Goal: Task Accomplishment & Management: Complete application form

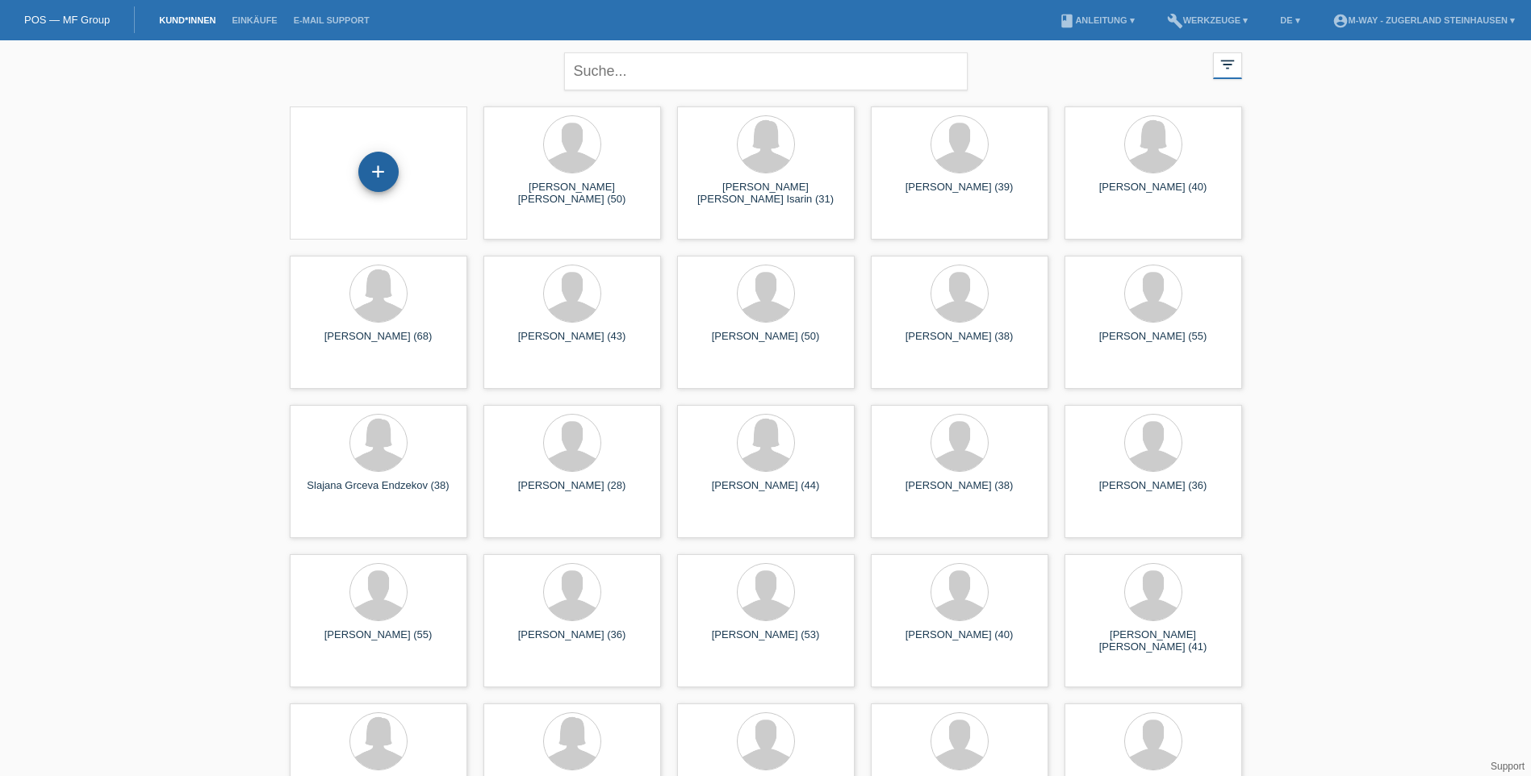
click at [370, 161] on div "+" at bounding box center [378, 172] width 40 height 40
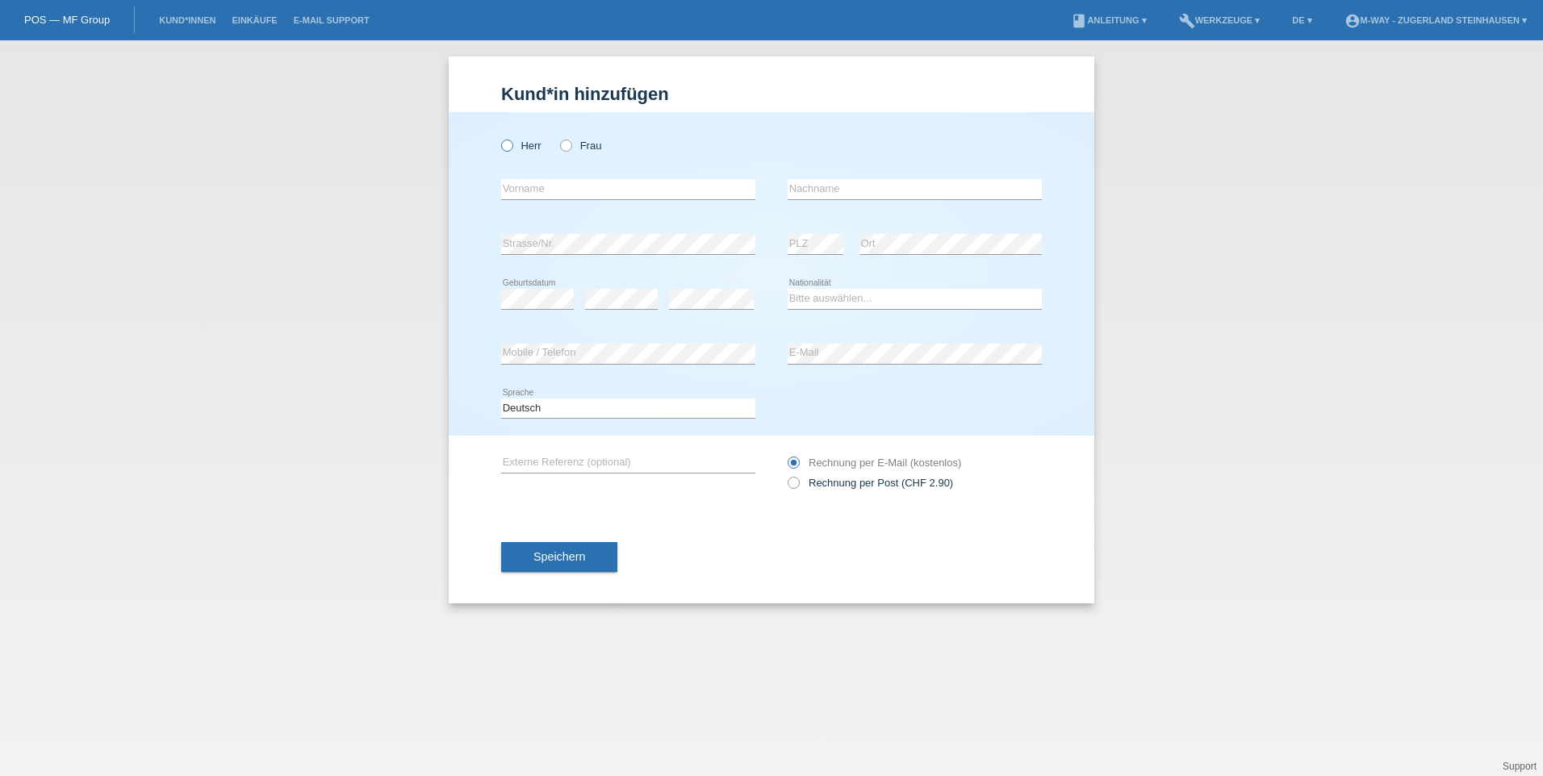
click at [499, 137] on icon at bounding box center [499, 137] width 0 height 0
click at [504, 146] on input "Herr" at bounding box center [506, 145] width 10 height 10
radio input "true"
click at [533, 193] on input "text" at bounding box center [628, 189] width 254 height 20
click at [203, 19] on link "Kund*innen" at bounding box center [187, 20] width 73 height 10
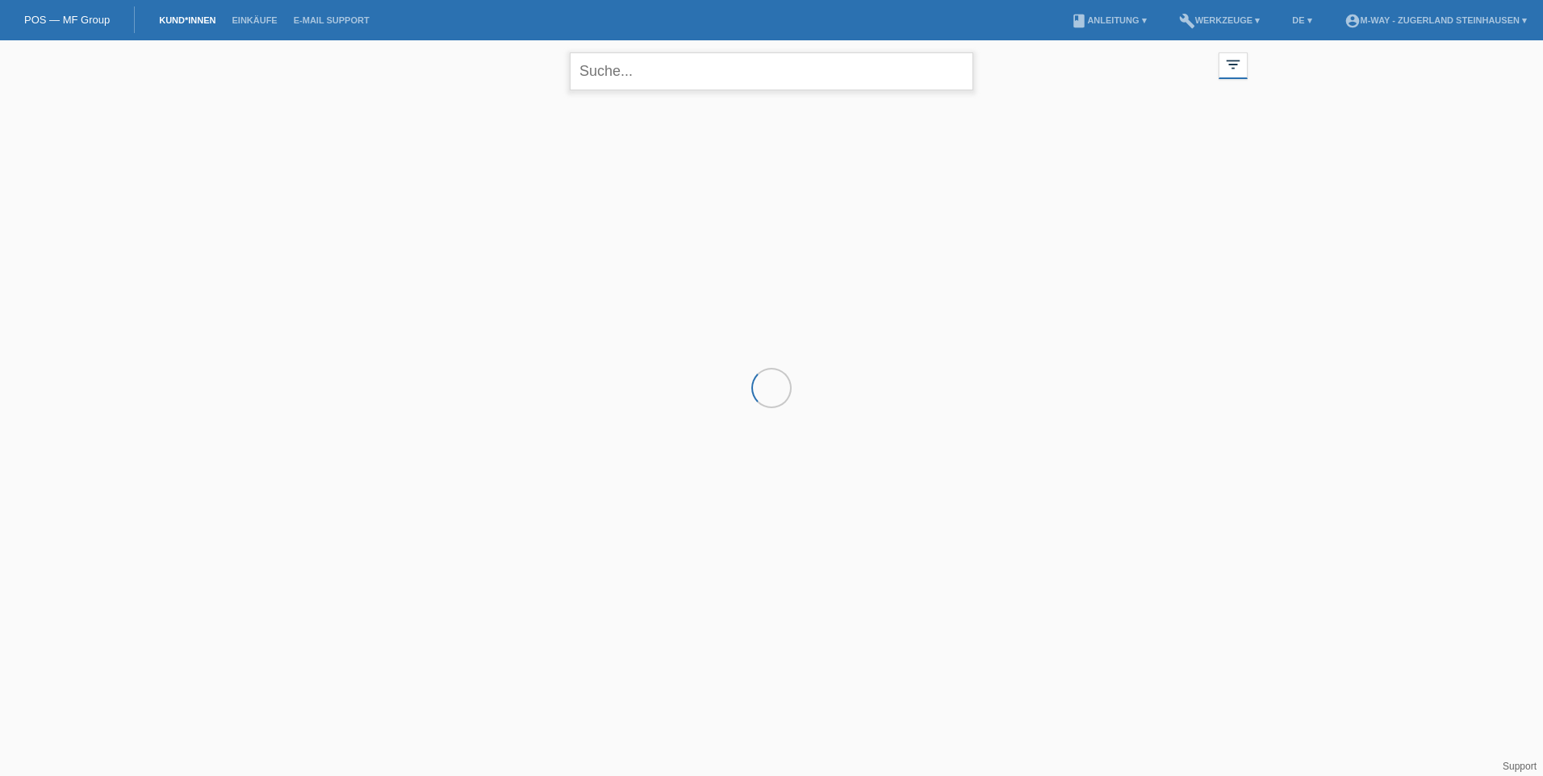
click at [670, 70] on input "text" at bounding box center [771, 71] width 403 height 38
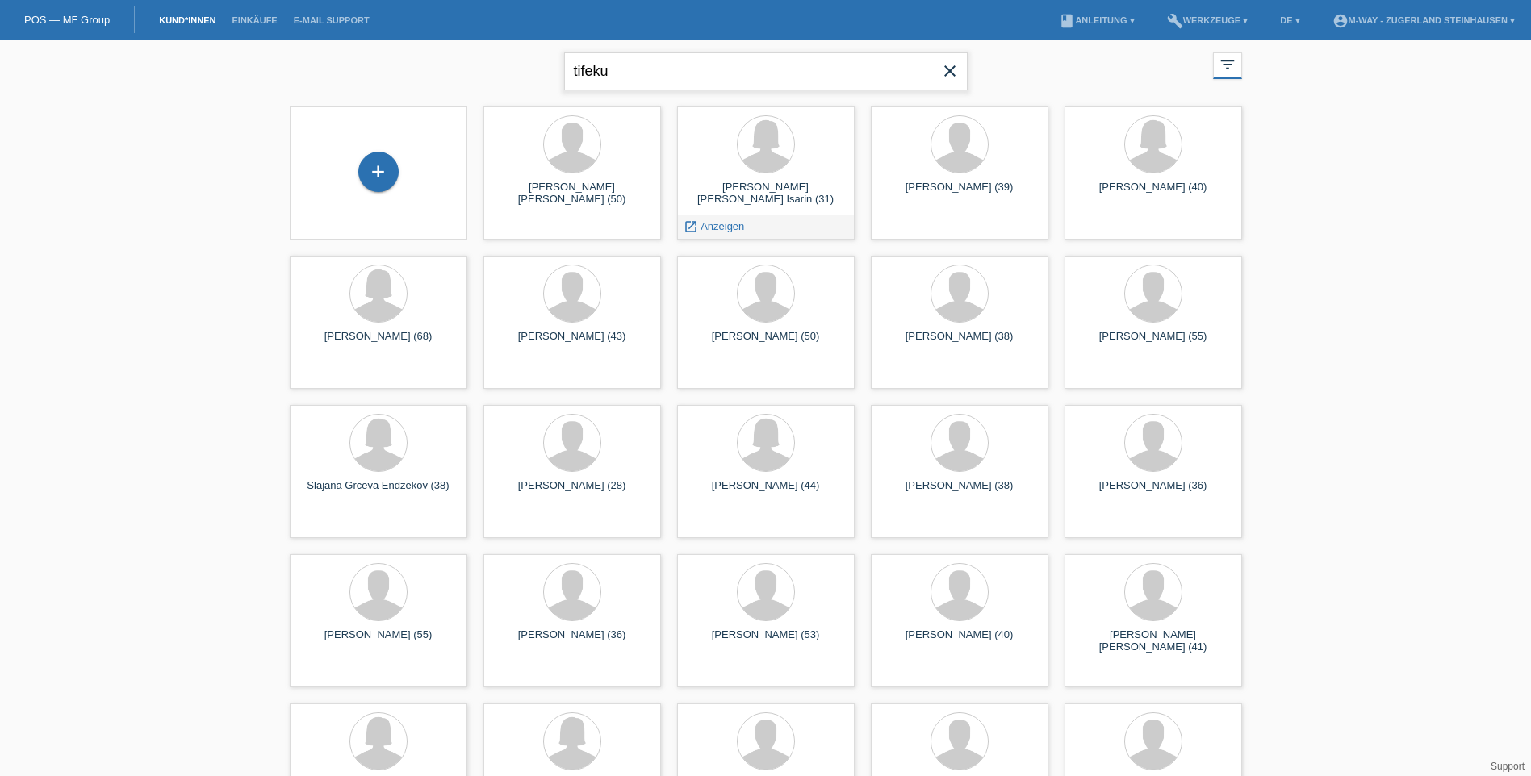
type input "tifeku"
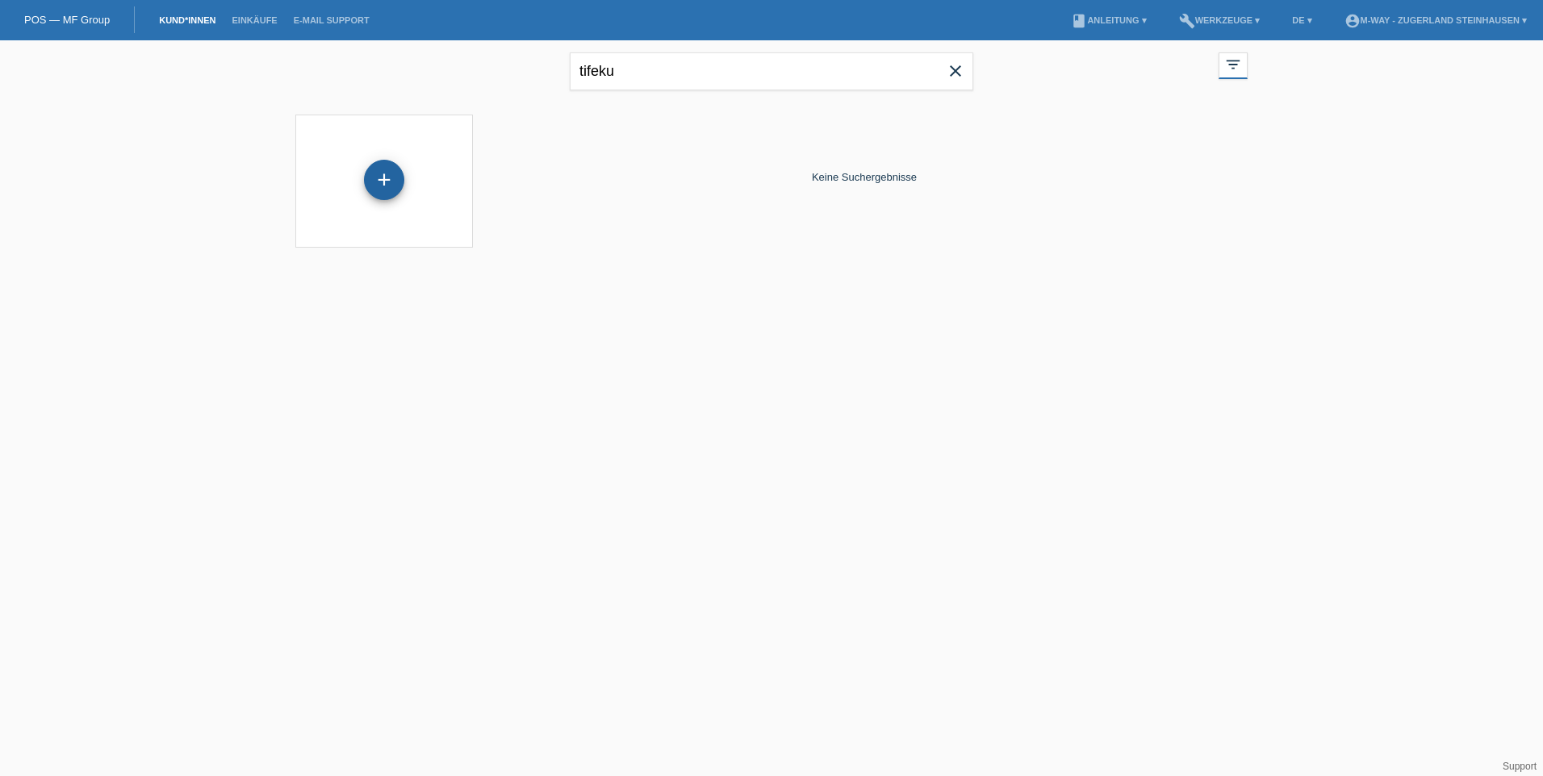
click at [386, 181] on div "+" at bounding box center [384, 180] width 40 height 40
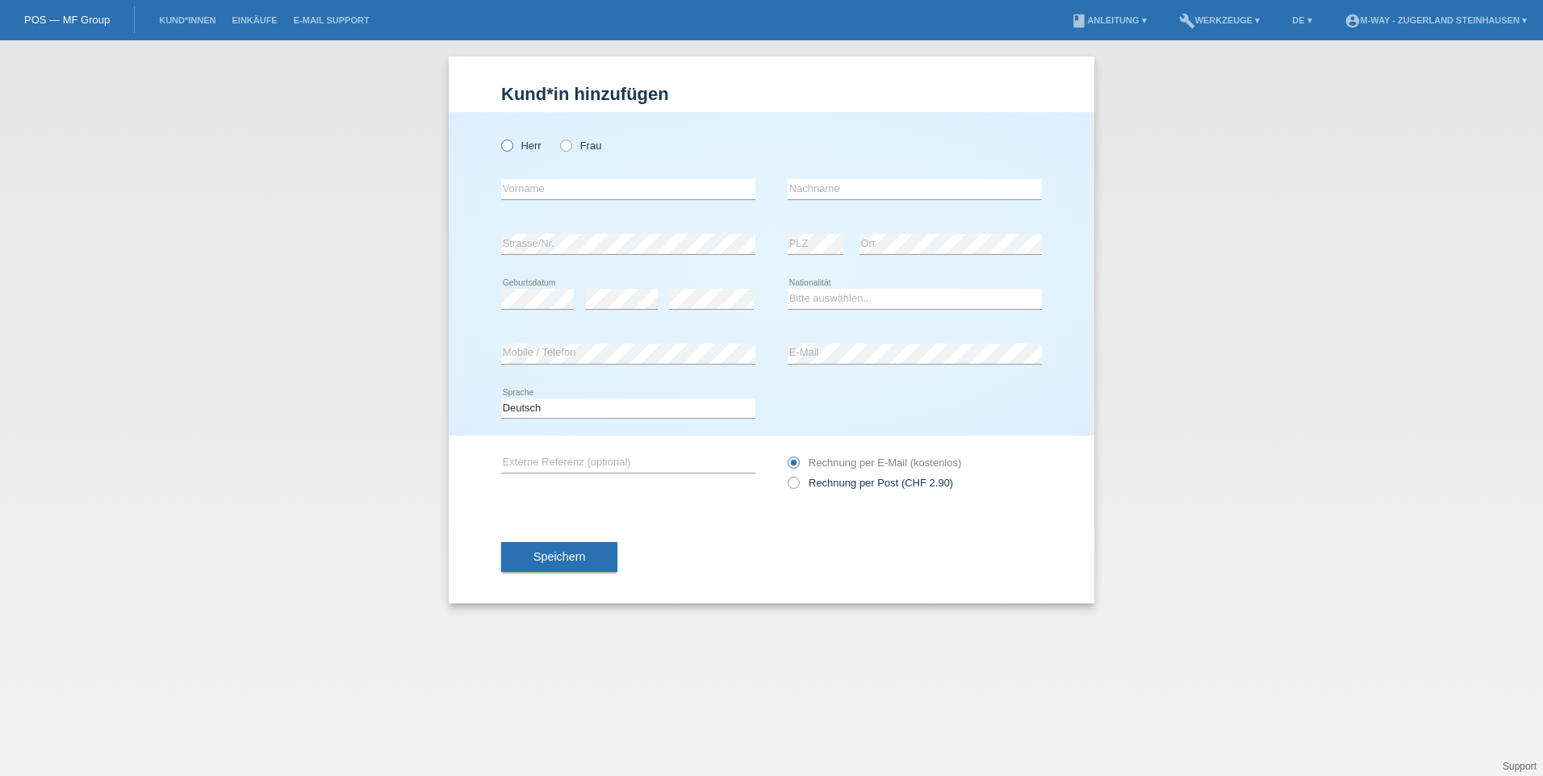
click at [499, 137] on icon at bounding box center [499, 137] width 0 height 0
click at [508, 147] on input "Herr" at bounding box center [506, 145] width 10 height 10
radio input "true"
click at [542, 188] on input "text" at bounding box center [628, 189] width 254 height 20
type input "Behar"
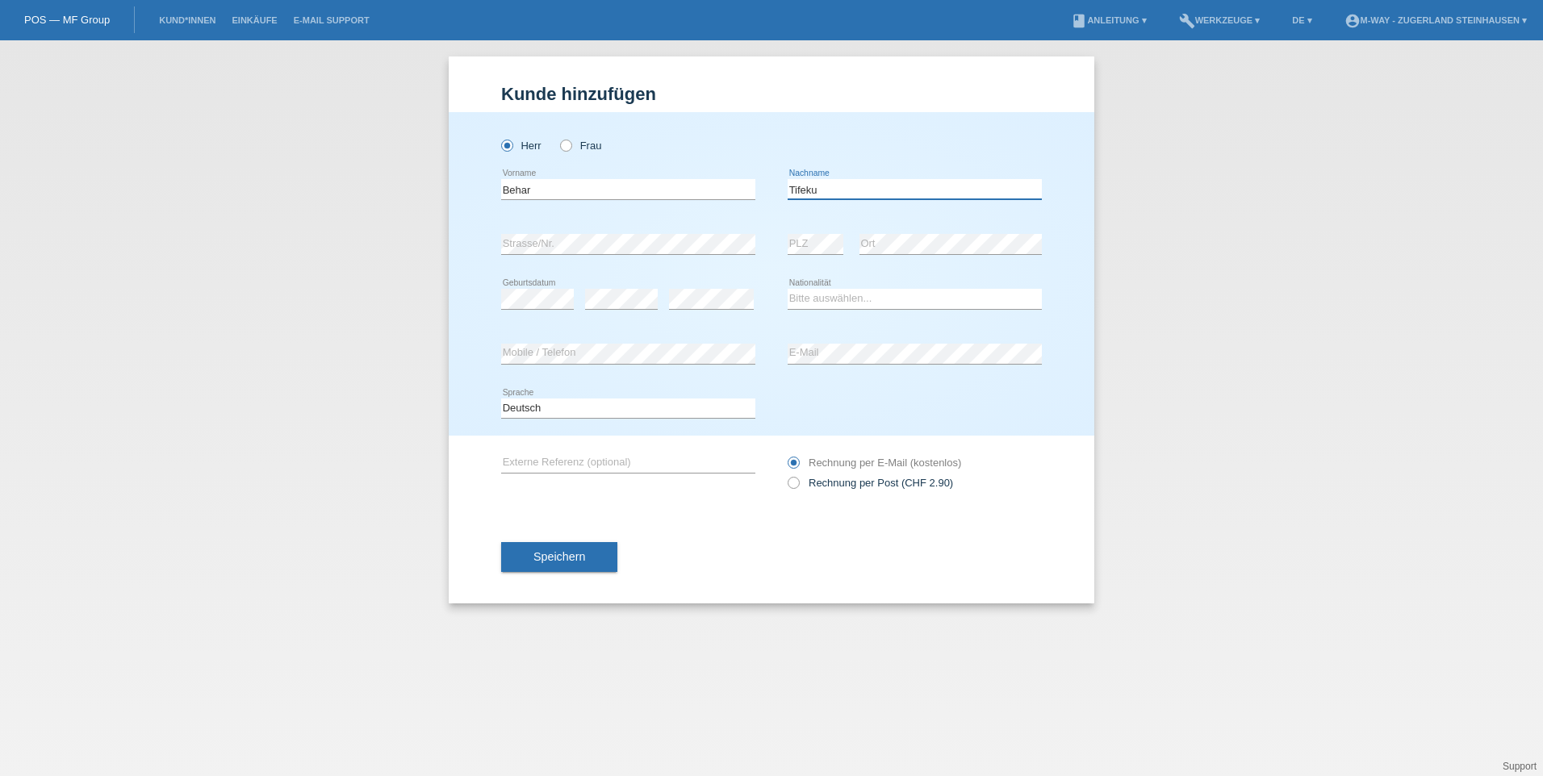
type input "Tifeku"
click at [831, 299] on select "Bitte auswählen... Schweiz Deutschland Liechtenstein Österreich ------------ Af…" at bounding box center [914, 298] width 254 height 19
select select "CH"
click at [787, 289] on select "Bitte auswählen... Schweiz Deutschland Liechtenstein Österreich ------------ Af…" at bounding box center [914, 298] width 254 height 19
click at [566, 553] on span "Speichern" at bounding box center [559, 556] width 52 height 13
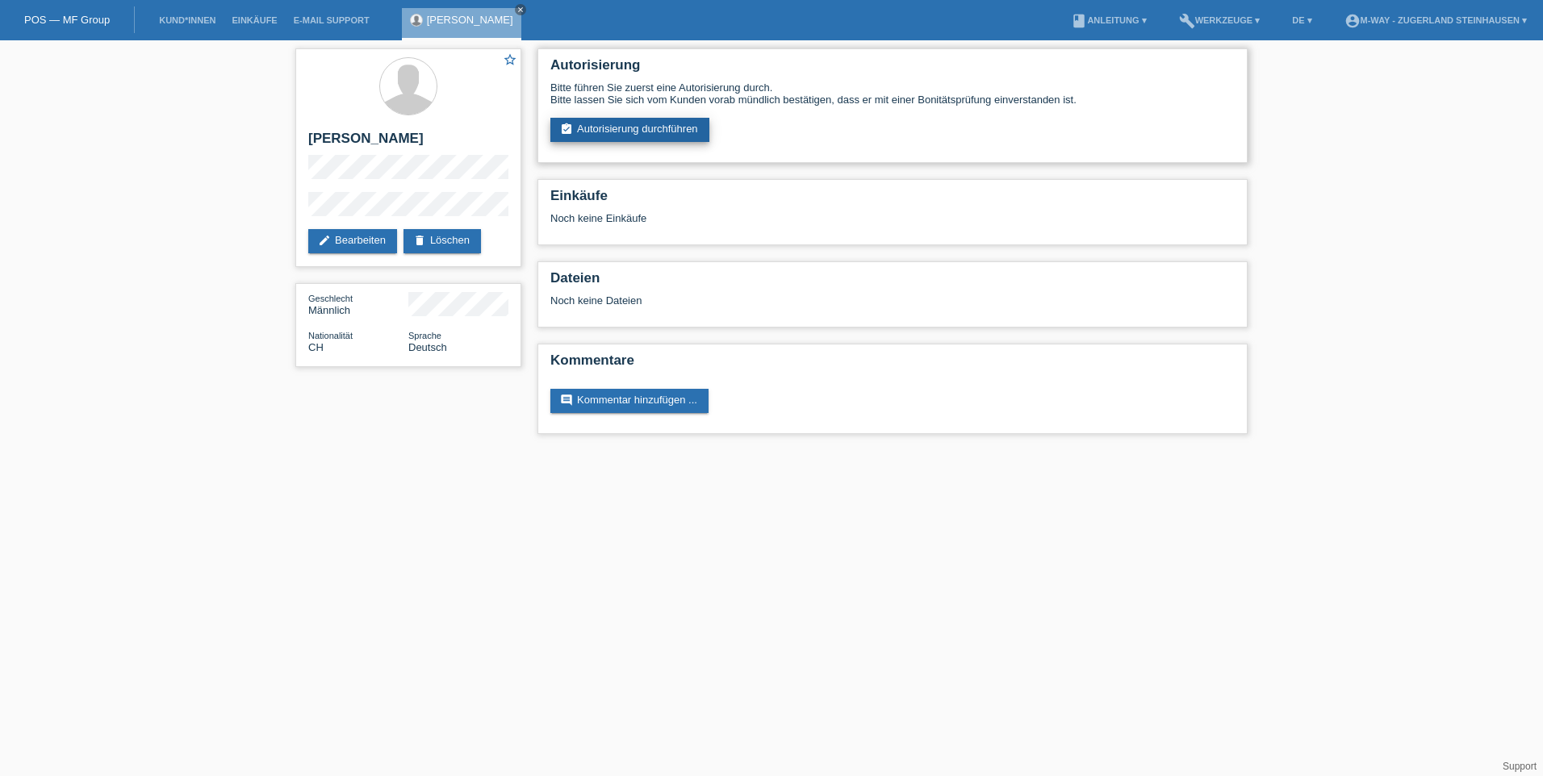
click at [632, 128] on link "assignment_turned_in Autorisierung durchführen" at bounding box center [629, 130] width 159 height 24
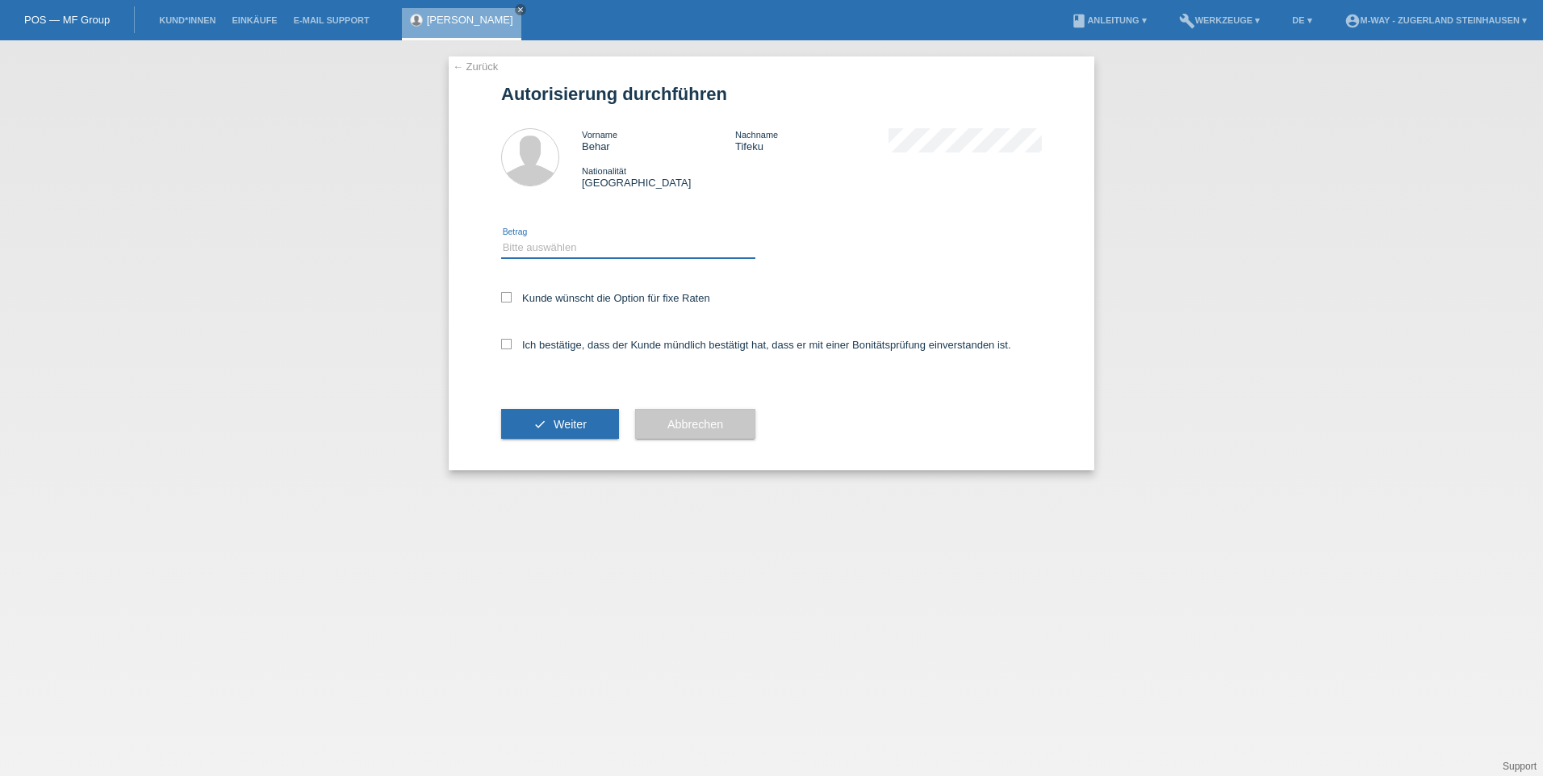
click at [569, 246] on select "Bitte auswählen CHF 1.00 - CHF 499.00 CHF 500.00 - CHF 1'999.00 CHF 2'000.00 - …" at bounding box center [628, 247] width 254 height 19
select select "3"
click at [501, 238] on select "Bitte auswählen CHF 1.00 - CHF 499.00 CHF 500.00 - CHF 1'999.00 CHF 2'000.00 - …" at bounding box center [628, 247] width 254 height 19
click at [506, 295] on icon at bounding box center [506, 297] width 10 height 10
click at [506, 295] on input "Kunde wünscht die Option für fixe Raten" at bounding box center [506, 297] width 10 height 10
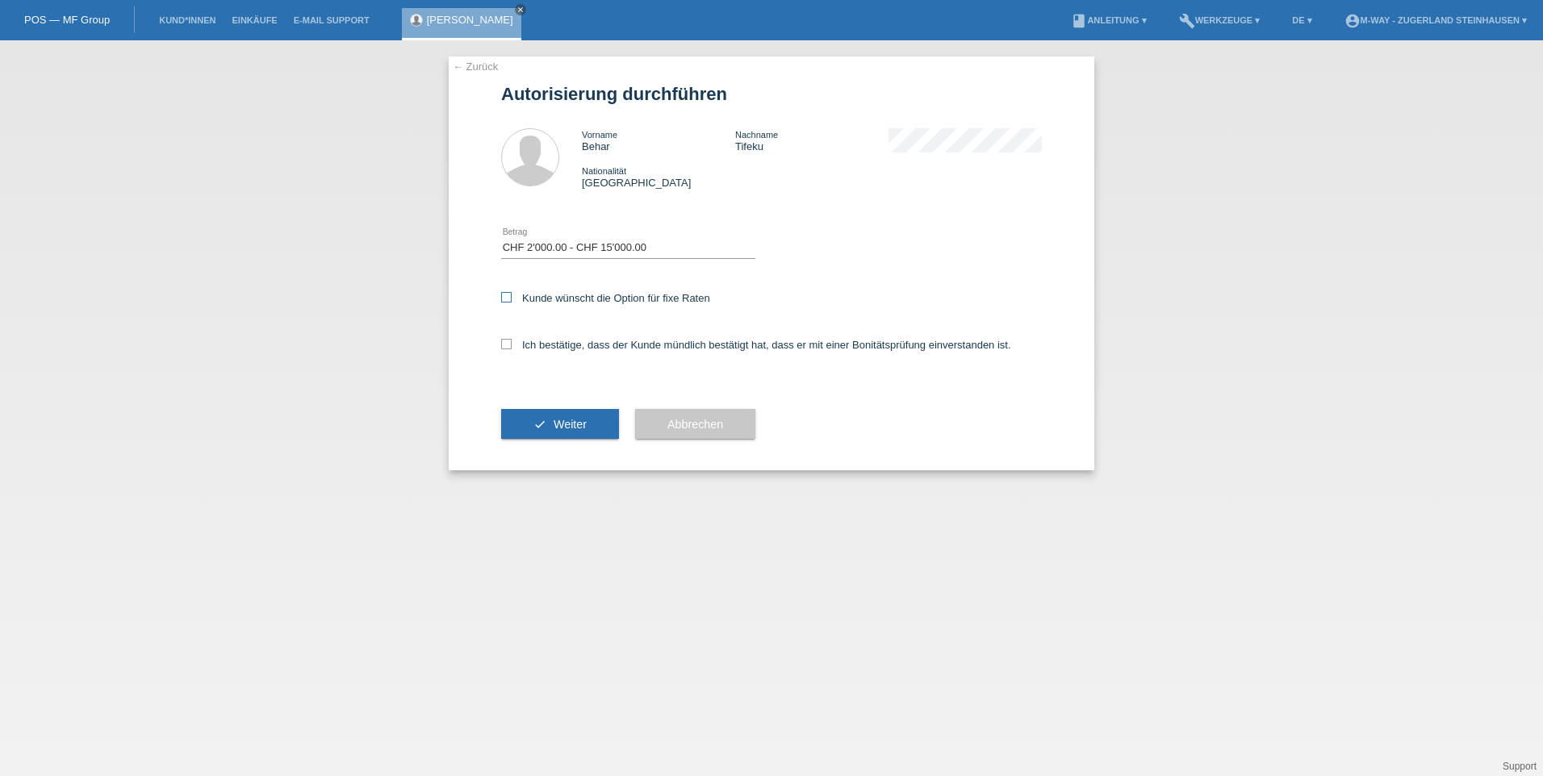
checkbox input "true"
click at [503, 345] on icon at bounding box center [506, 344] width 10 height 10
click at [503, 345] on input "Ich bestätige, dass der Kunde mündlich bestätigt hat, dass er mit einer Bonität…" at bounding box center [506, 344] width 10 height 10
checkbox input "true"
click at [552, 418] on button "check Weiter" at bounding box center [560, 424] width 118 height 31
